Goal: Find specific page/section: Locate a particular part of the current website

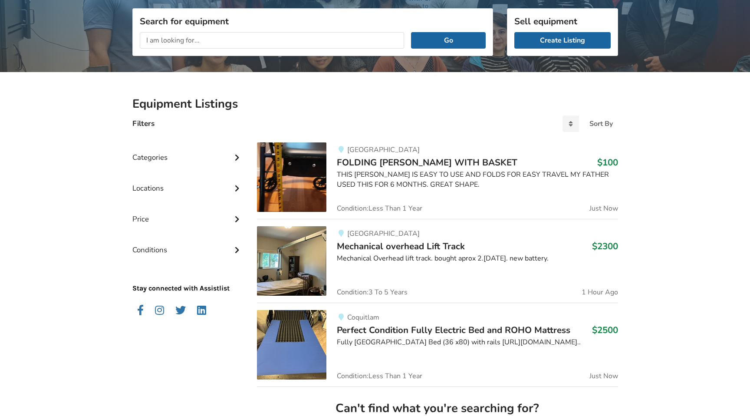
scroll to position [110, 0]
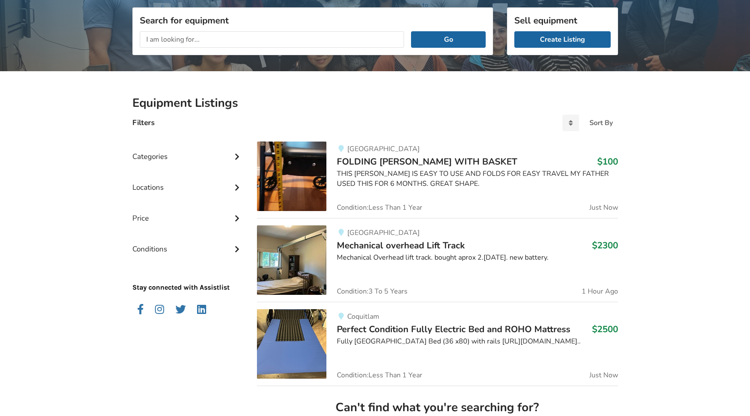
click at [297, 189] on img at bounding box center [291, 176] width 69 height 69
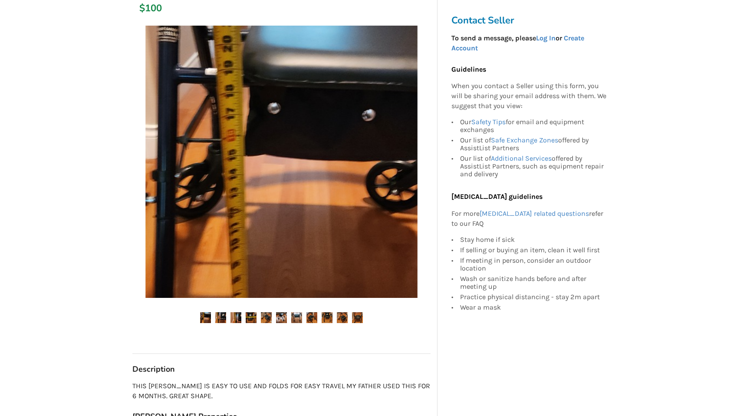
scroll to position [153, 0]
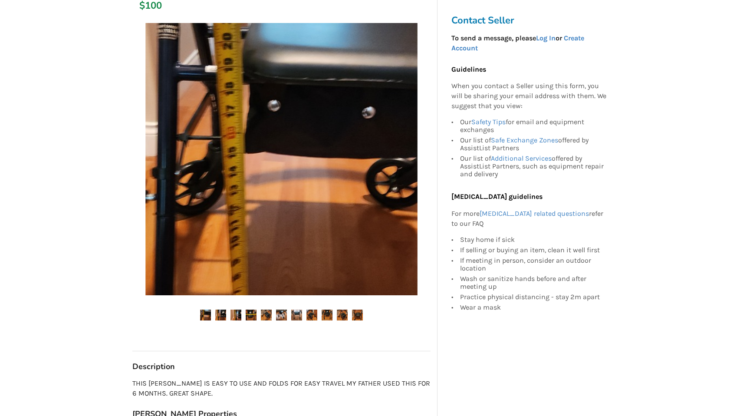
click at [217, 315] on img at bounding box center [220, 315] width 11 height 11
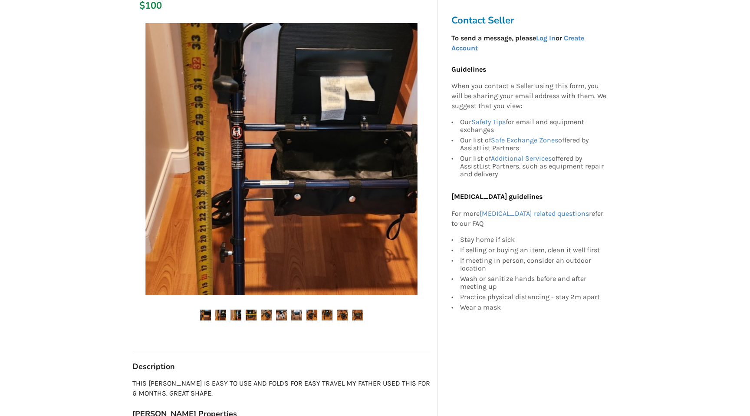
click at [237, 320] on ul at bounding box center [281, 316] width 298 height 12
click at [237, 315] on img at bounding box center [236, 315] width 11 height 11
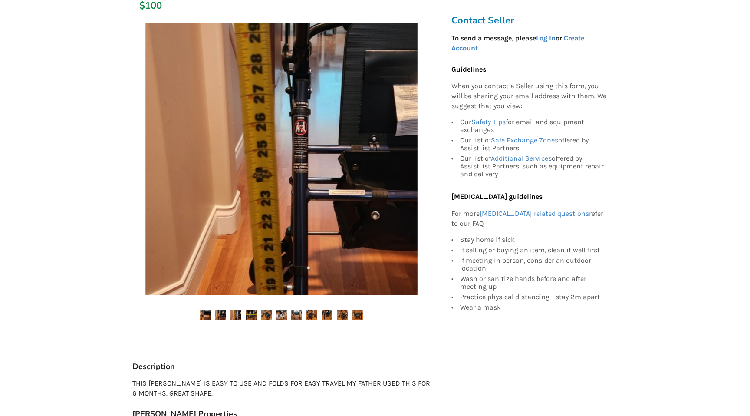
click at [250, 314] on img at bounding box center [251, 315] width 11 height 11
click at [262, 314] on img at bounding box center [266, 315] width 11 height 11
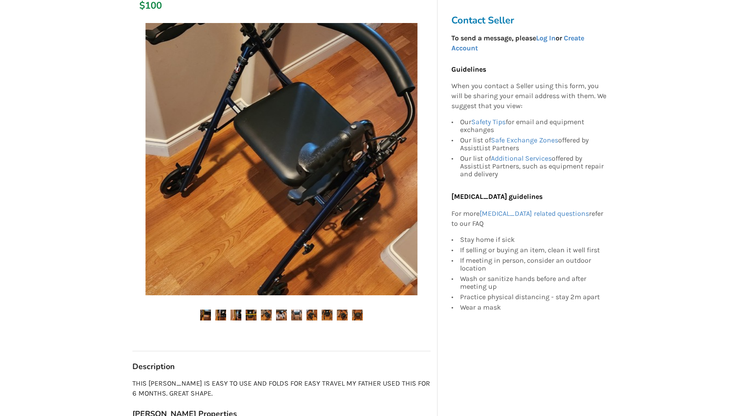
click at [284, 317] on img at bounding box center [281, 315] width 11 height 11
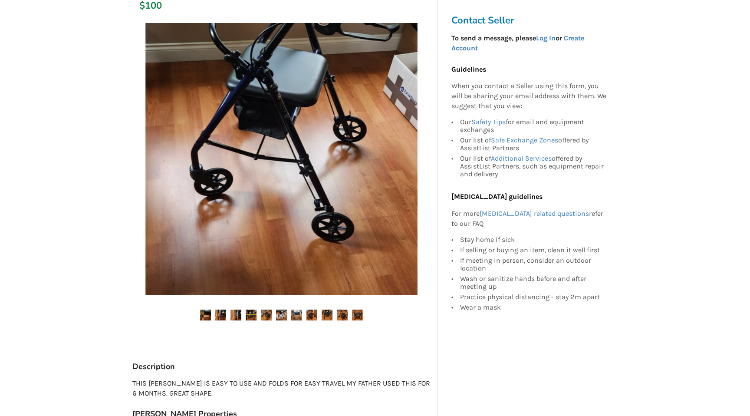
click at [297, 317] on img at bounding box center [296, 315] width 11 height 11
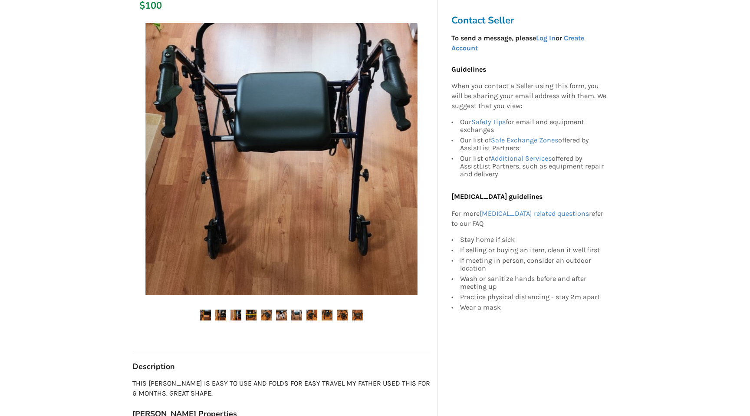
click at [312, 319] on img at bounding box center [312, 315] width 11 height 11
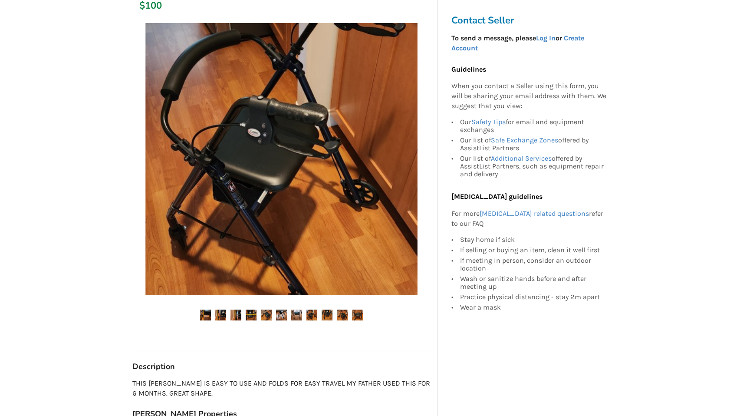
click at [326, 317] on img at bounding box center [327, 315] width 11 height 11
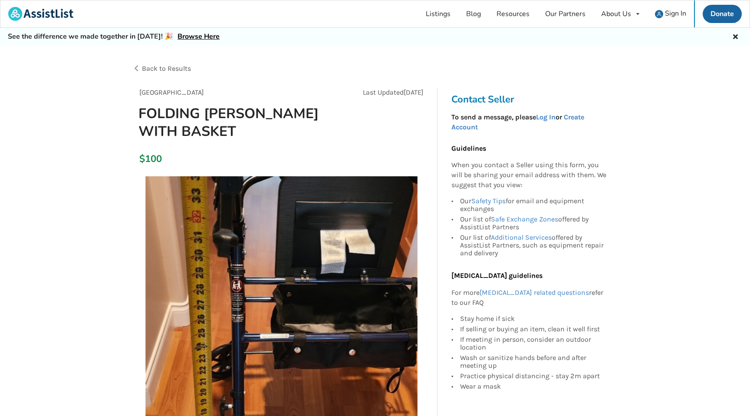
scroll to position [15, 0]
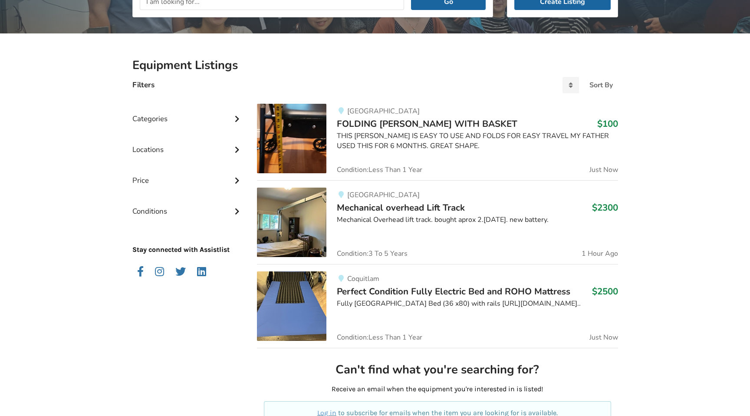
scroll to position [145, 0]
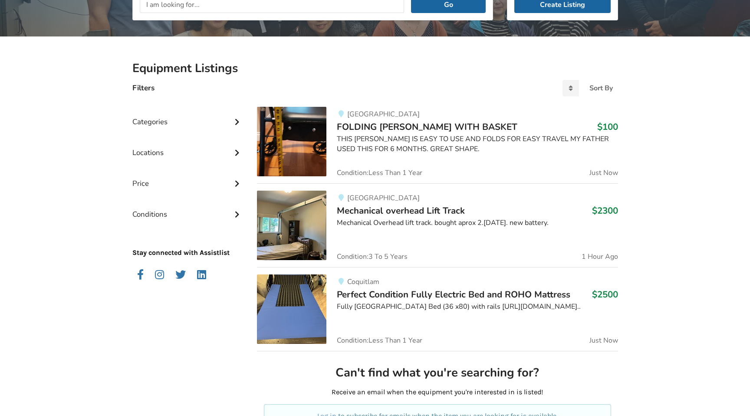
click at [273, 154] on img at bounding box center [291, 141] width 69 height 69
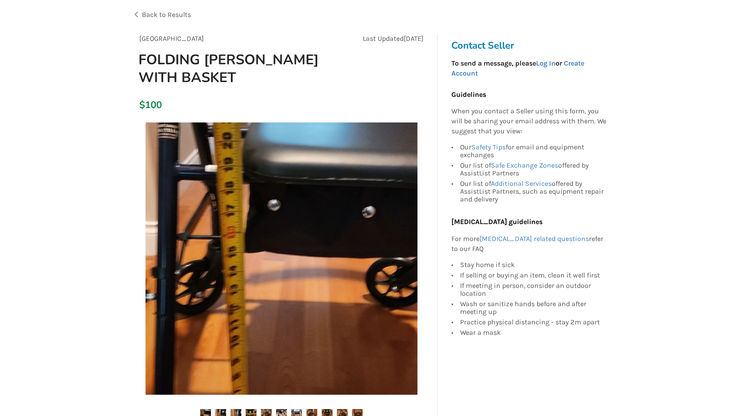
scroll to position [62, 0]
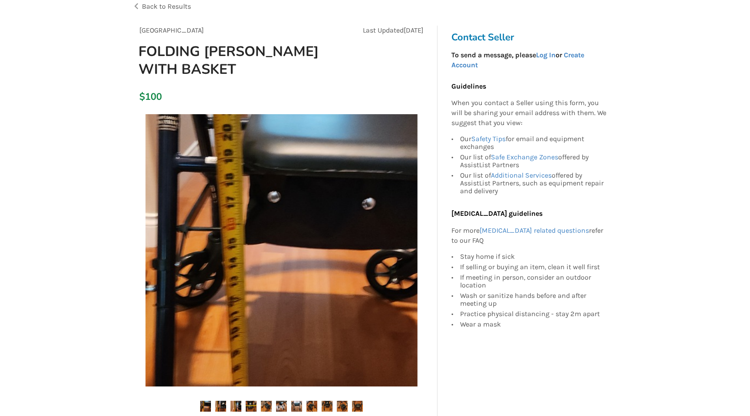
scroll to position [145, 0]
